Goal: Task Accomplishment & Management: Manage account settings

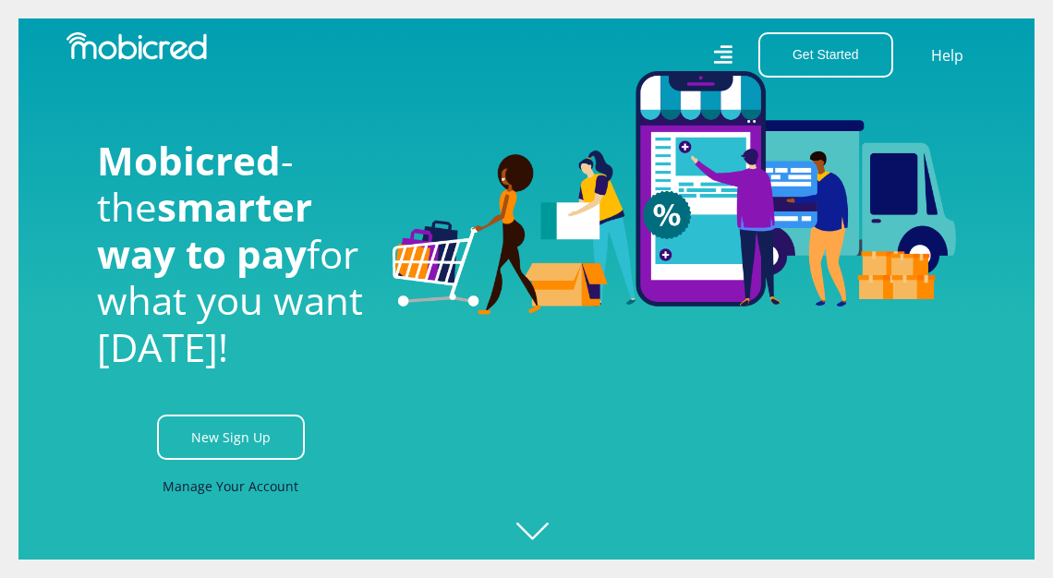
click at [260, 483] on link "Manage Your Account" at bounding box center [231, 486] width 136 height 42
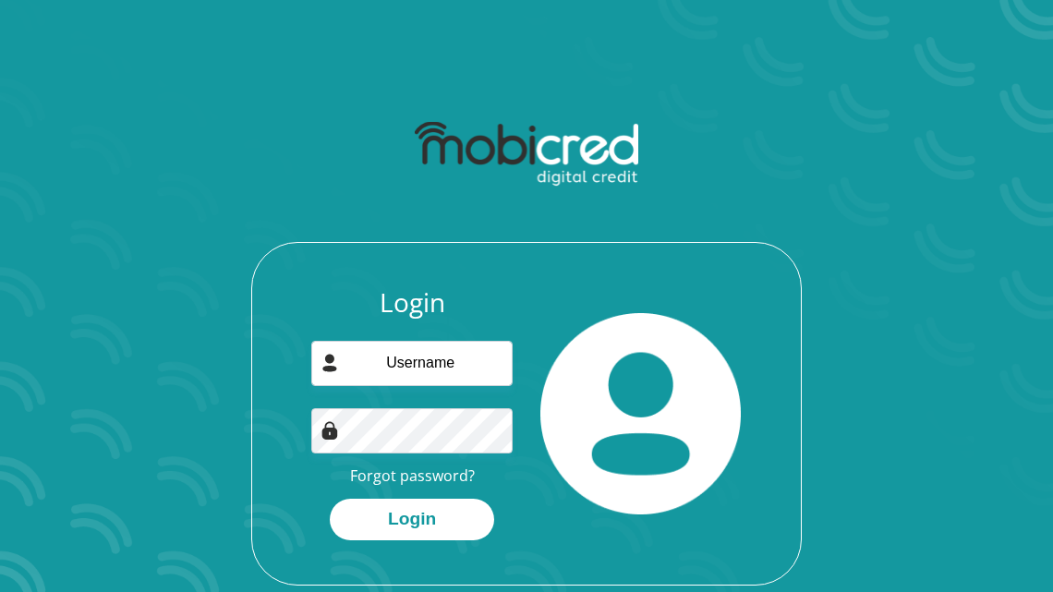
scroll to position [92, 0]
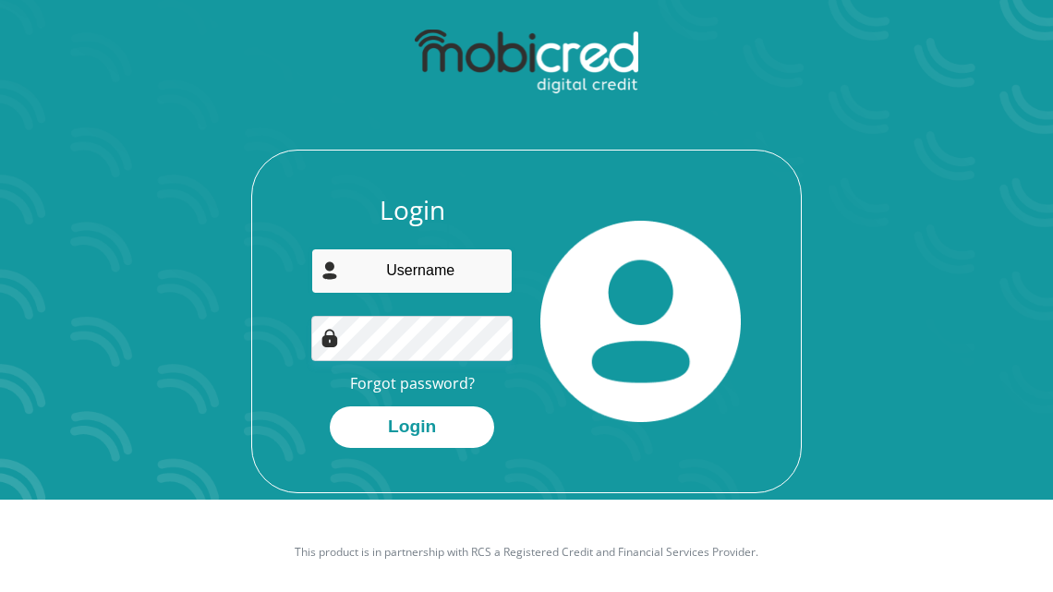
click at [429, 260] on input "email" at bounding box center [411, 270] width 200 height 45
type input "brittonjaco@gmail.com"
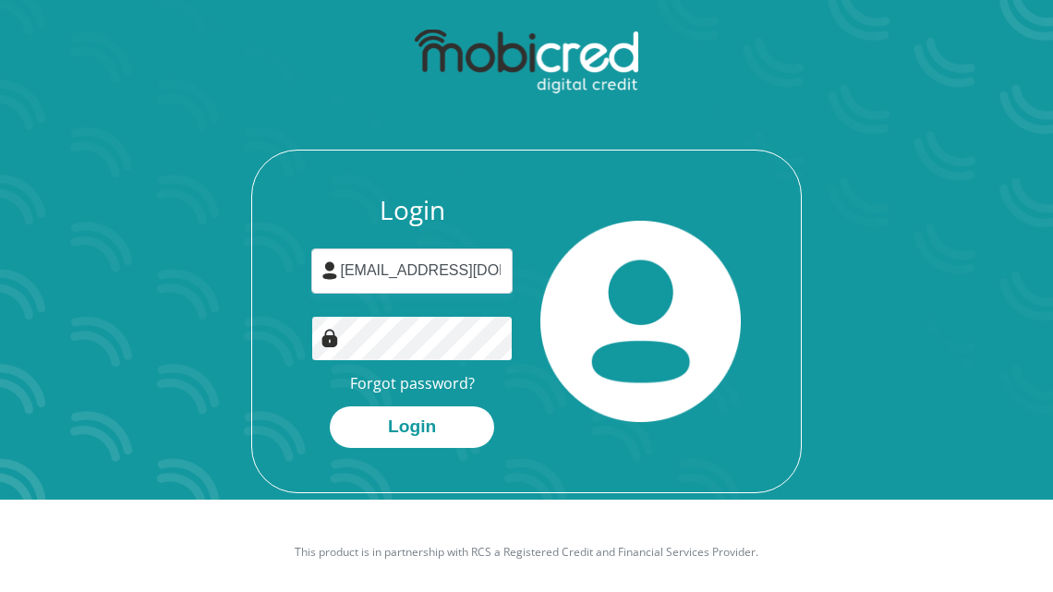
click at [330, 406] on button "Login" at bounding box center [412, 427] width 164 height 42
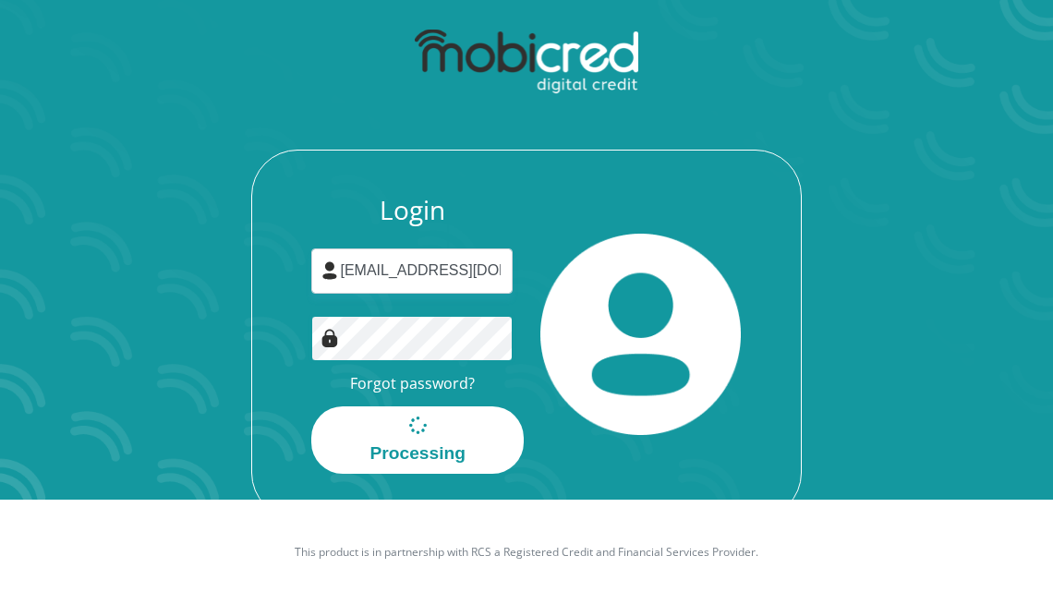
scroll to position [0, 0]
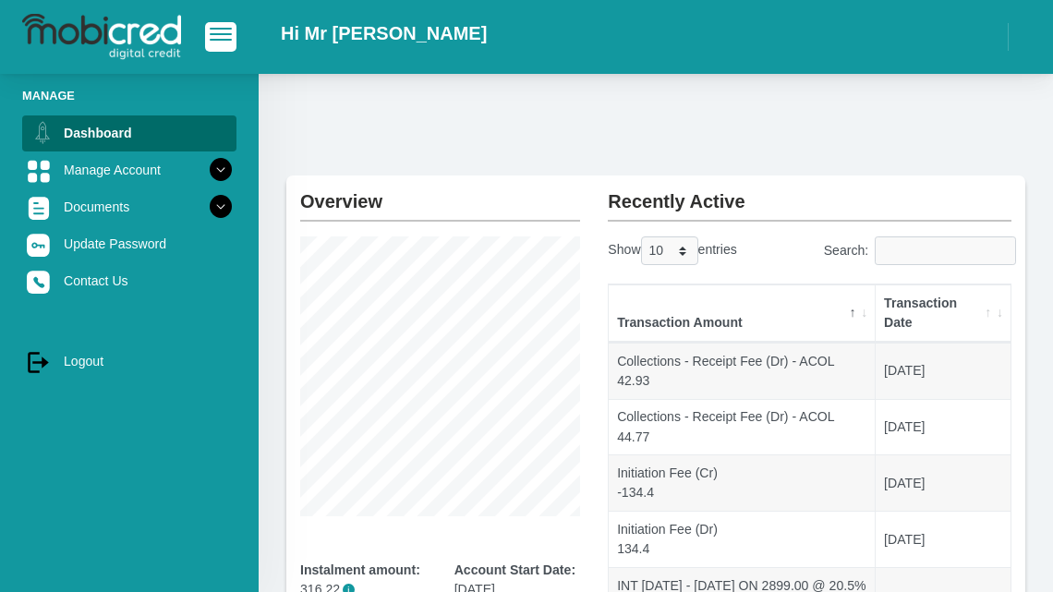
drag, startPoint x: 658, startPoint y: 80, endPoint x: 610, endPoint y: 76, distance: 47.3
click at [610, 76] on div "Overview Instalment amount: 316.22 i Account Start Date: 30 July 2019 Account N…" at bounding box center [656, 536] width 794 height 924
drag, startPoint x: 611, startPoint y: 76, endPoint x: 577, endPoint y: 78, distance: 34.2
click at [577, 78] on div "Overview Instalment amount: 316.22 i Account Start Date: 30 July 2019 Account N…" at bounding box center [656, 536] width 794 height 924
